Goal: Check status: Check status

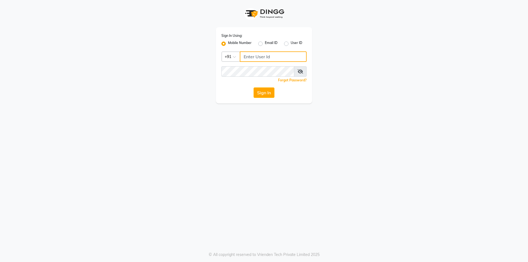
click at [269, 55] on input "Username" at bounding box center [273, 56] width 67 height 10
drag, startPoint x: 272, startPoint y: 48, endPoint x: 270, endPoint y: 52, distance: 4.6
click at [272, 49] on div "Sign In Using: Mobile Number Email ID User ID Country Code × +91 Remember me Fo…" at bounding box center [264, 65] width 96 height 76
click at [270, 52] on input "Username" at bounding box center [273, 56] width 67 height 10
click at [280, 54] on input "Username" at bounding box center [273, 56] width 67 height 10
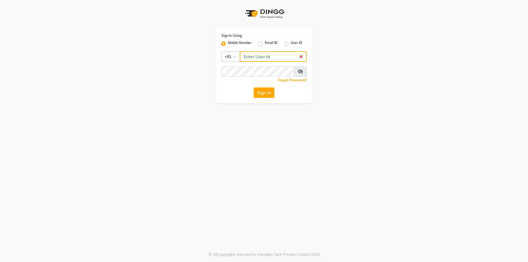
click at [299, 56] on input "Username" at bounding box center [273, 56] width 67 height 10
type input "9"
click at [285, 55] on input "588" at bounding box center [273, 56] width 67 height 10
type input "5"
type input "9177337712"
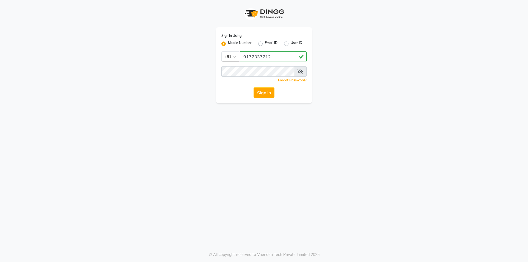
click at [259, 66] on div "Sign In Using: Mobile Number Email ID User ID Country Code × [PHONE_NUMBER] Rem…" at bounding box center [264, 65] width 96 height 76
click at [264, 93] on button "Sign In" at bounding box center [264, 92] width 21 height 10
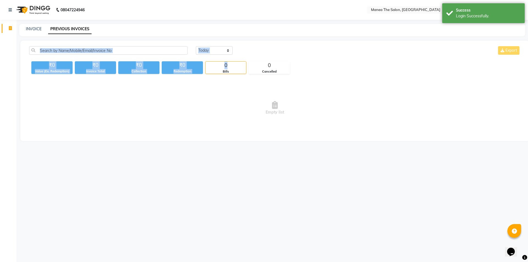
drag, startPoint x: 134, startPoint y: 36, endPoint x: 237, endPoint y: 60, distance: 106.4
click at [237, 60] on main "INVOICE PREVIOUS INVOICES [DATE] [DATE] Custom Range Export ₹0 Value (Ex. Redem…" at bounding box center [271, 86] width 511 height 125
click at [229, 46] on select "[DATE] [DATE] Custom Range" at bounding box center [214, 50] width 37 height 9
click at [196, 46] on select "[DATE] [DATE] Custom Range" at bounding box center [214, 50] width 37 height 9
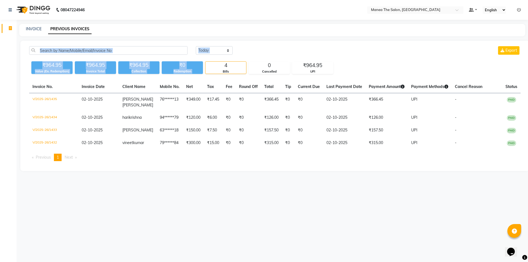
click at [279, 36] on main "INVOICE PREVIOUS INVOICES [DATE] [DATE] Custom Range Export ₹964.95 Value (Ex. …" at bounding box center [271, 101] width 511 height 155
click at [225, 49] on select "[DATE] [DATE] Custom Range" at bounding box center [214, 50] width 37 height 9
select select "[DATE]"
click at [196, 46] on select "[DATE] [DATE] Custom Range" at bounding box center [214, 50] width 37 height 9
